Goal: Information Seeking & Learning: Learn about a topic

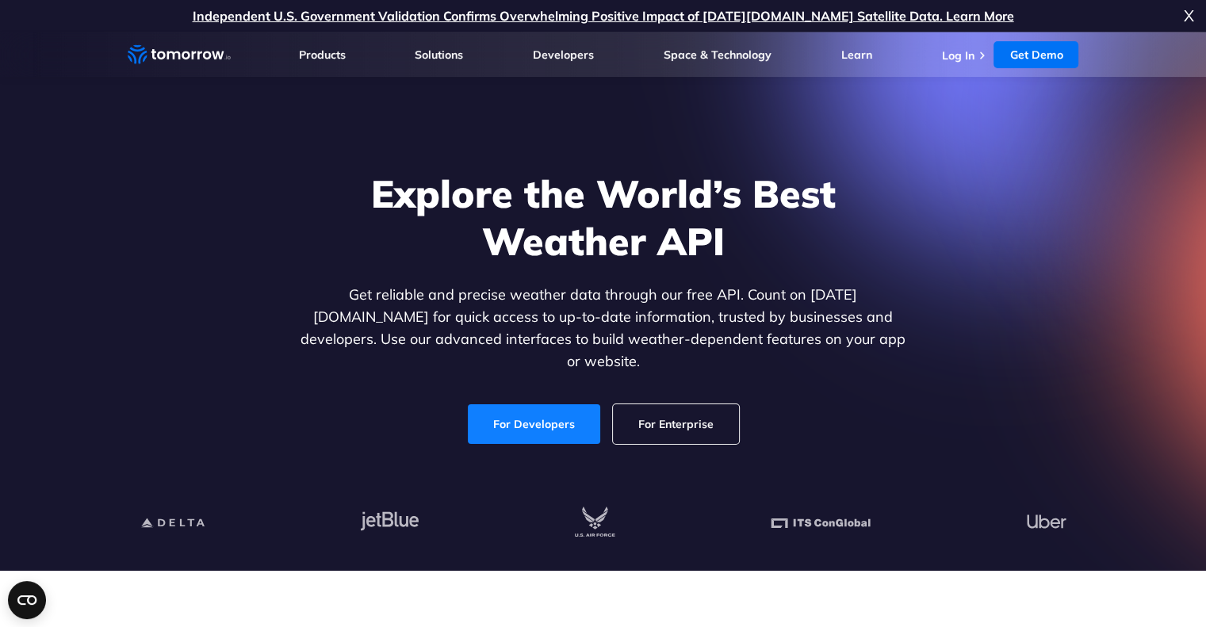
click at [542, 413] on link "For Developers" at bounding box center [534, 424] width 132 height 40
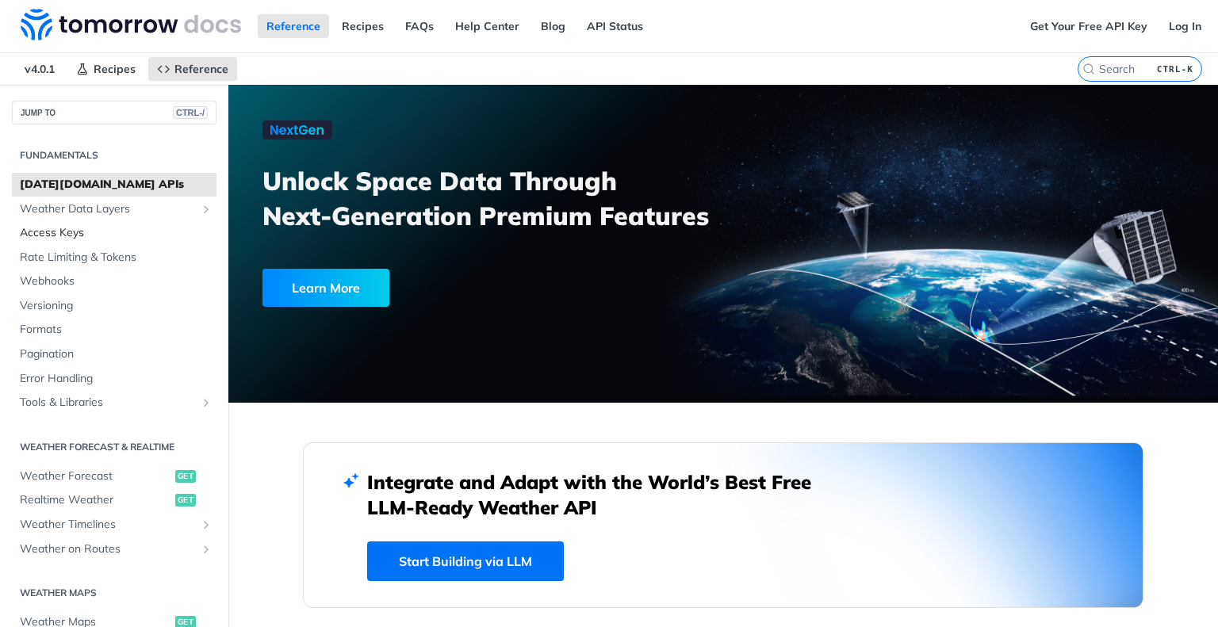
click at [68, 229] on span "Access Keys" at bounding box center [116, 233] width 193 height 16
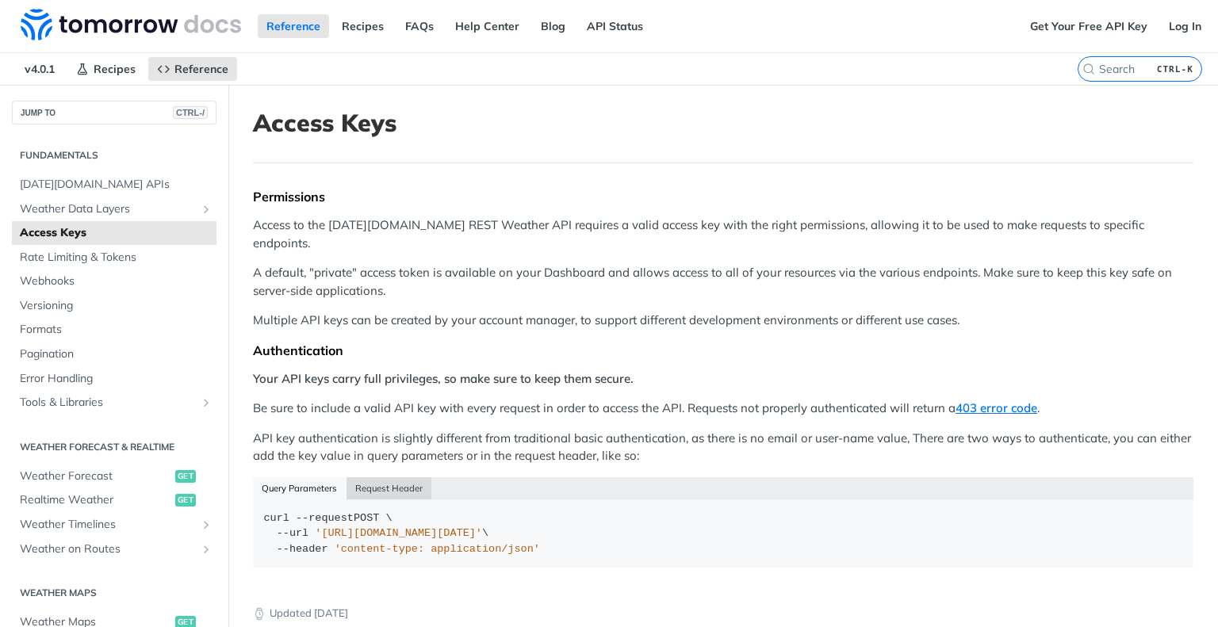
click at [377, 477] on button "Request Header" at bounding box center [389, 488] width 86 height 22
click at [76, 337] on link "Formats" at bounding box center [114, 330] width 205 height 24
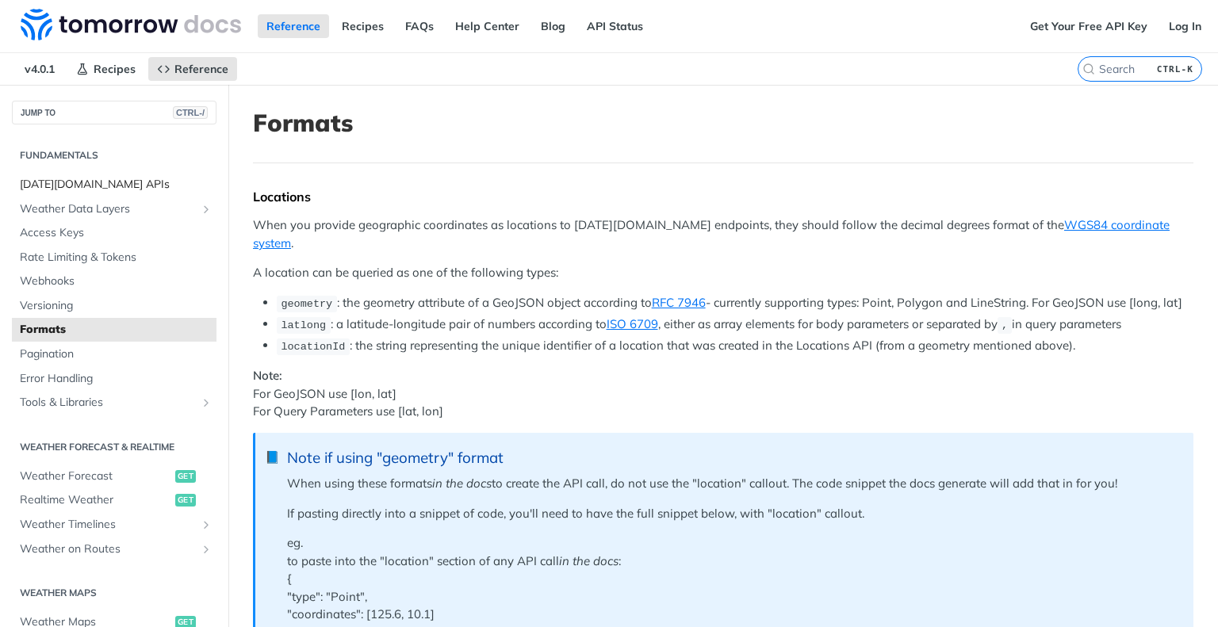
click at [44, 177] on span "Tomorrow.io APIs" at bounding box center [116, 185] width 193 height 16
